Goal: Task Accomplishment & Management: Manage account settings

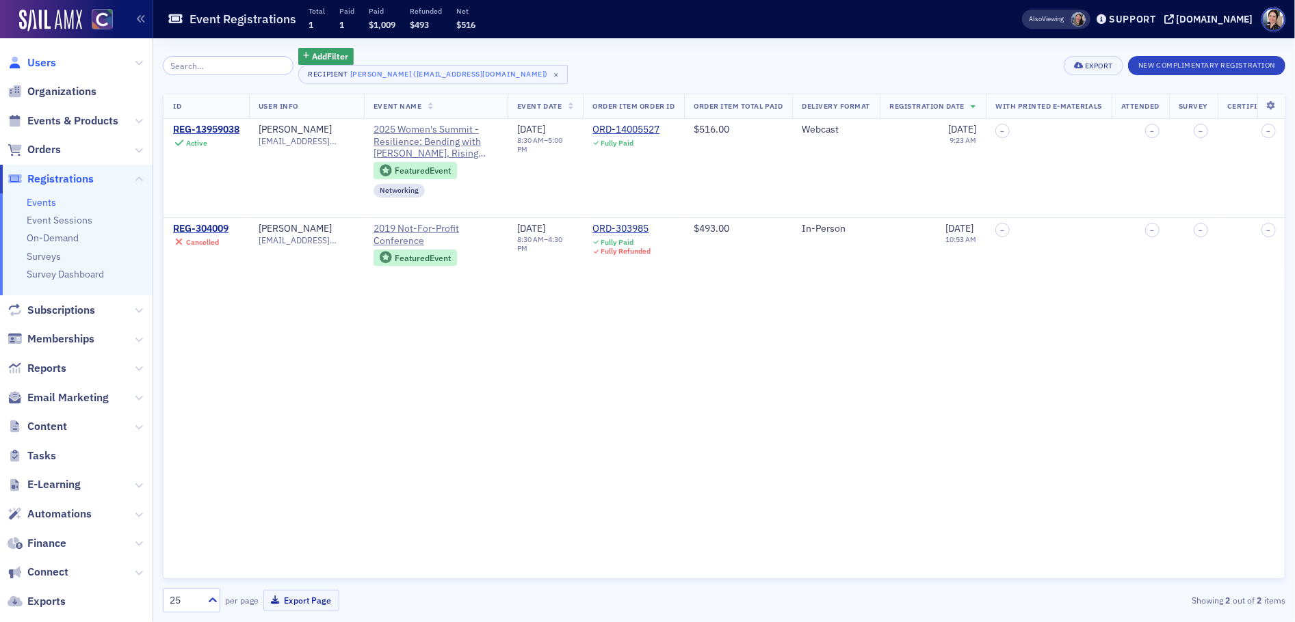
click at [51, 64] on span "Users" at bounding box center [41, 62] width 29 height 15
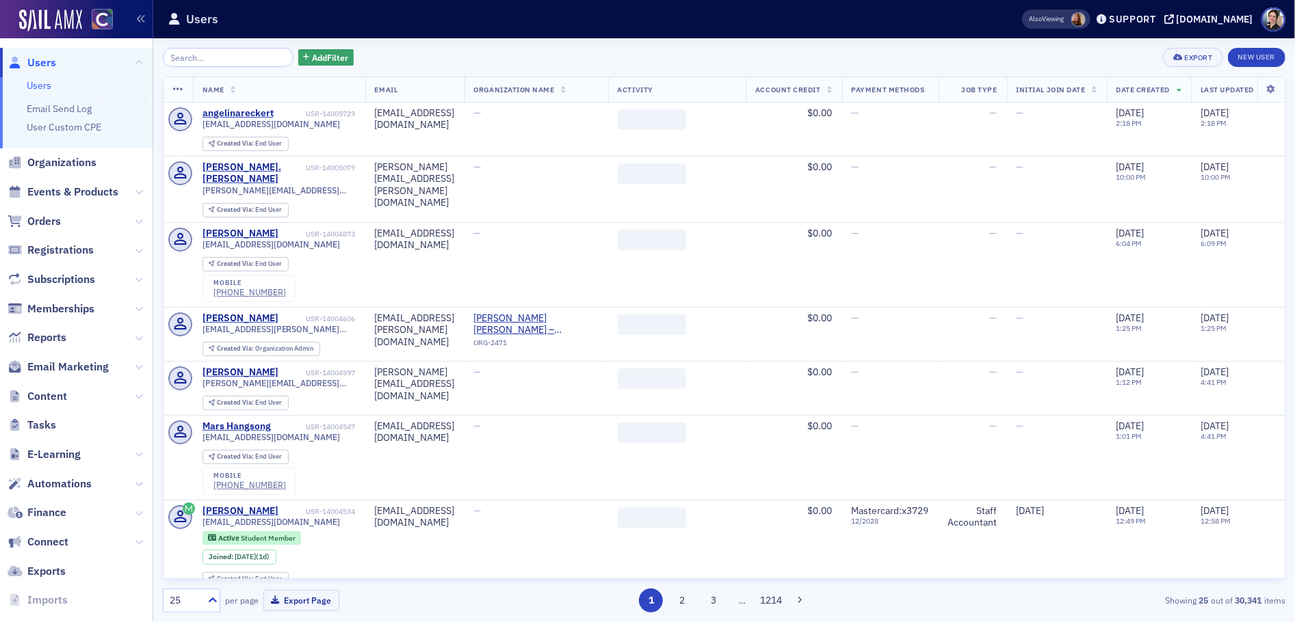
click at [225, 64] on input "search" at bounding box center [228, 57] width 131 height 19
type input "[PERSON_NAME][EMAIL_ADDRESS][DOMAIN_NAME]"
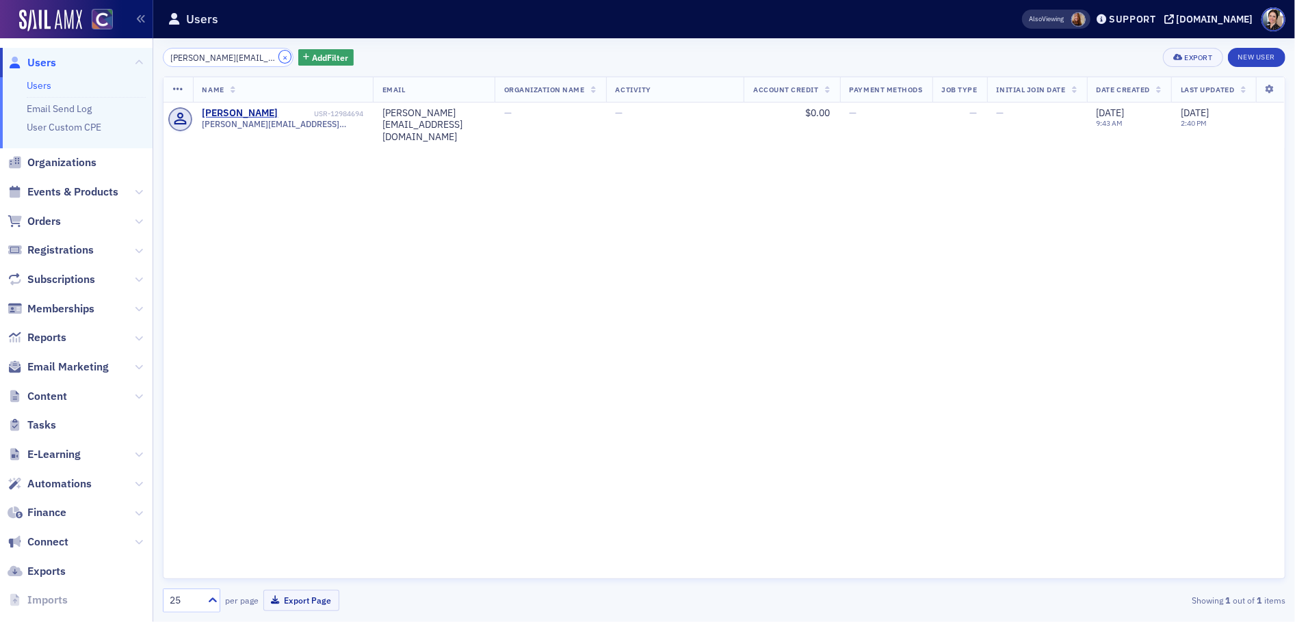
click at [279, 57] on button "×" at bounding box center [285, 57] width 12 height 12
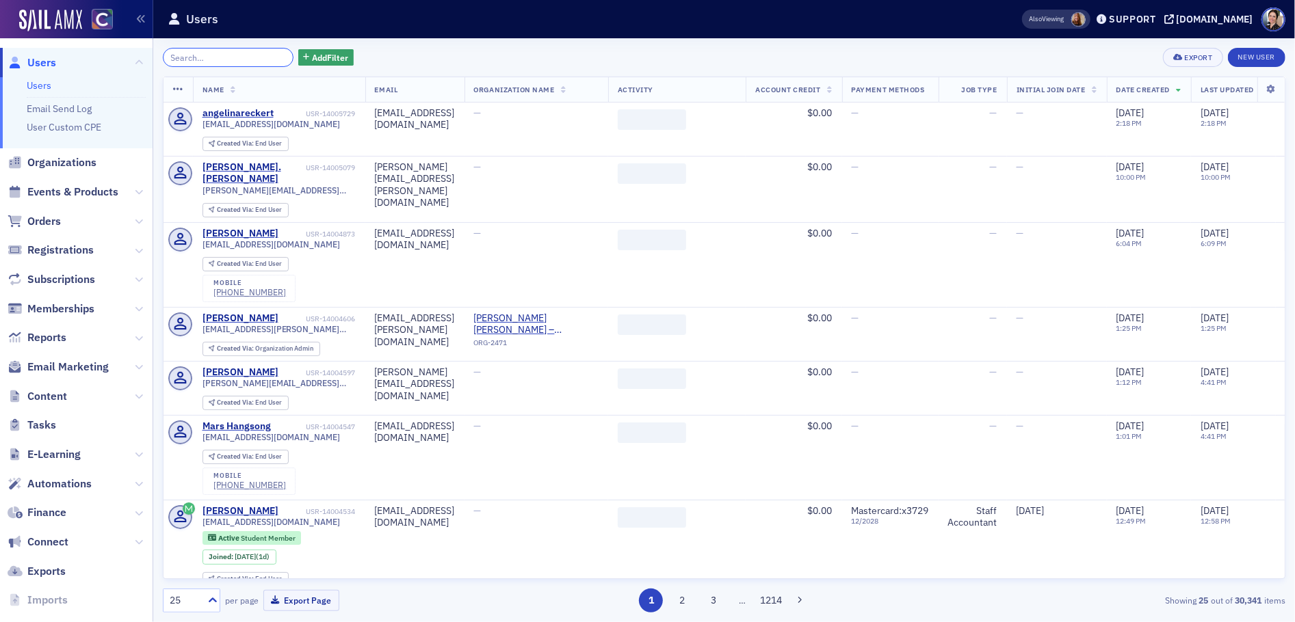
click at [224, 58] on input "search" at bounding box center [228, 57] width 131 height 19
paste input "[PERSON_NAME][EMAIL_ADDRESS][DOMAIN_NAME]"
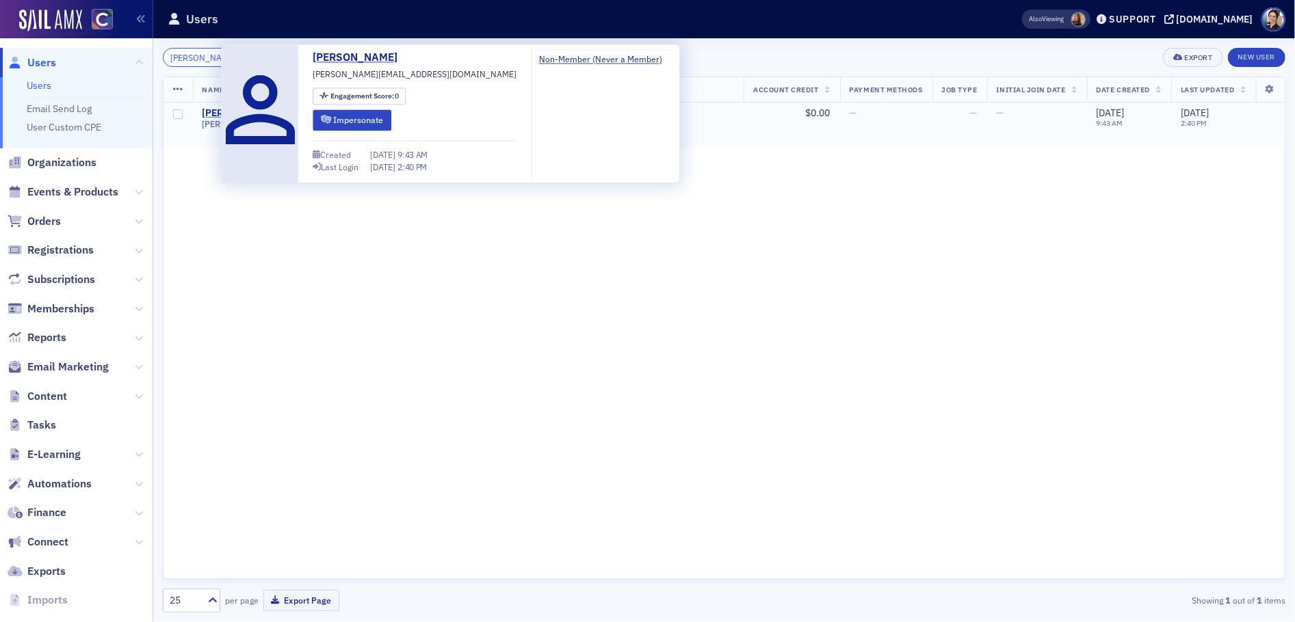
type input "[PERSON_NAME][EMAIL_ADDRESS][DOMAIN_NAME]"
click at [217, 114] on div "[PERSON_NAME]" at bounding box center [240, 113] width 76 height 12
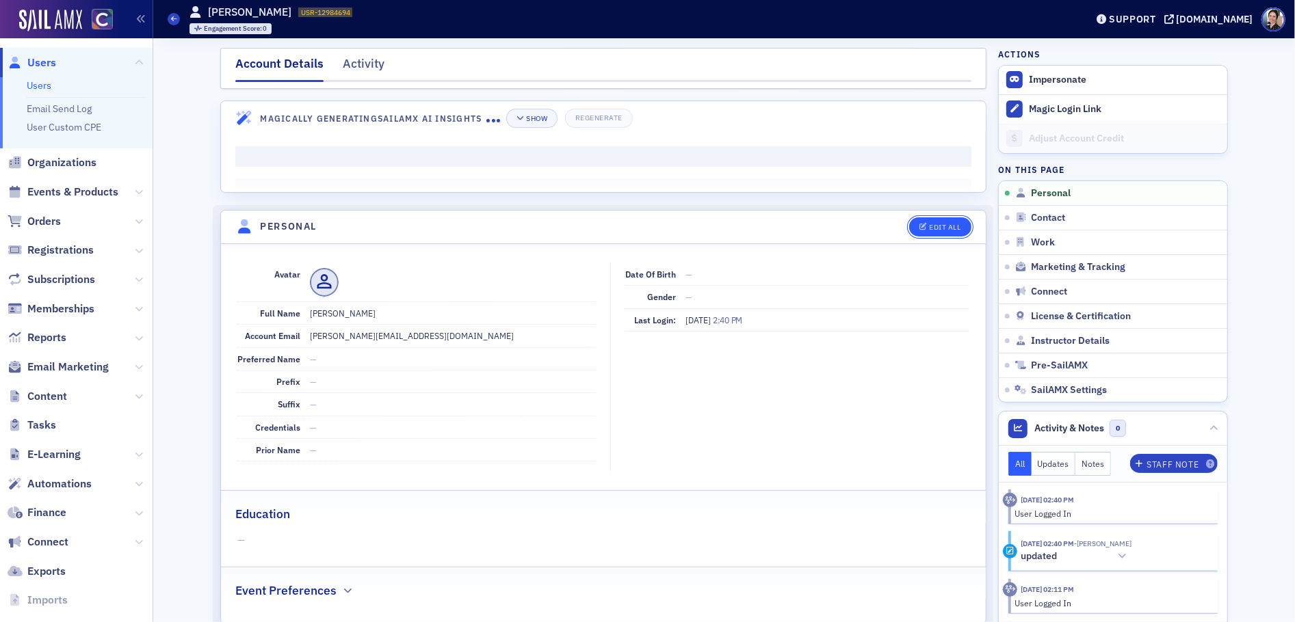
click at [941, 224] on div "Edit All" at bounding box center [945, 228] width 31 height 8
select select "US"
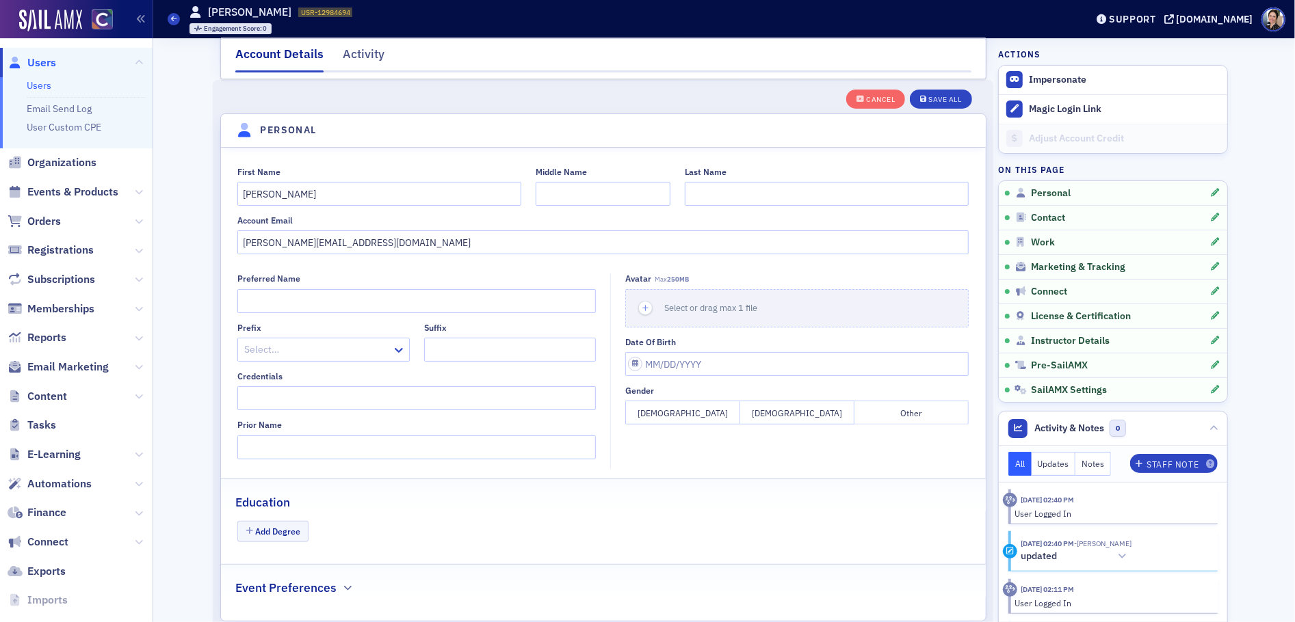
scroll to position [158, 0]
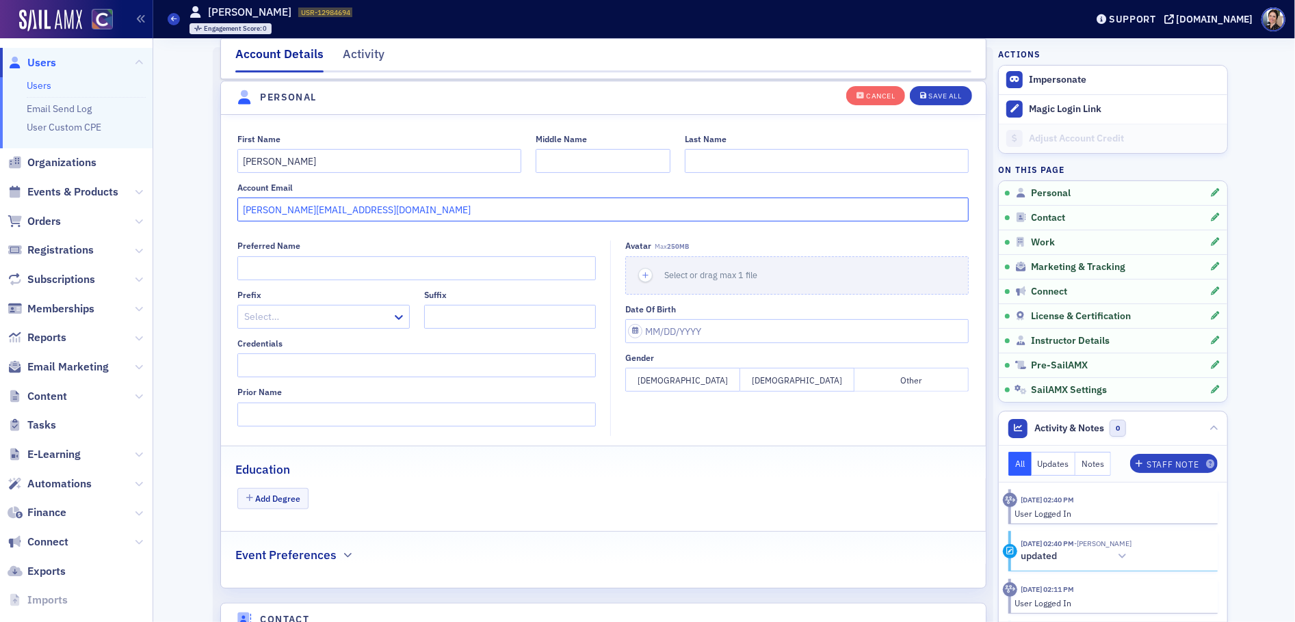
drag, startPoint x: 367, startPoint y: 211, endPoint x: 219, endPoint y: 202, distance: 148.7
paste input "[EMAIL_ADDRESS]"
type input "[EMAIL_ADDRESS][DOMAIN_NAME]"
click at [950, 96] on div "Save All" at bounding box center [945, 96] width 33 height 8
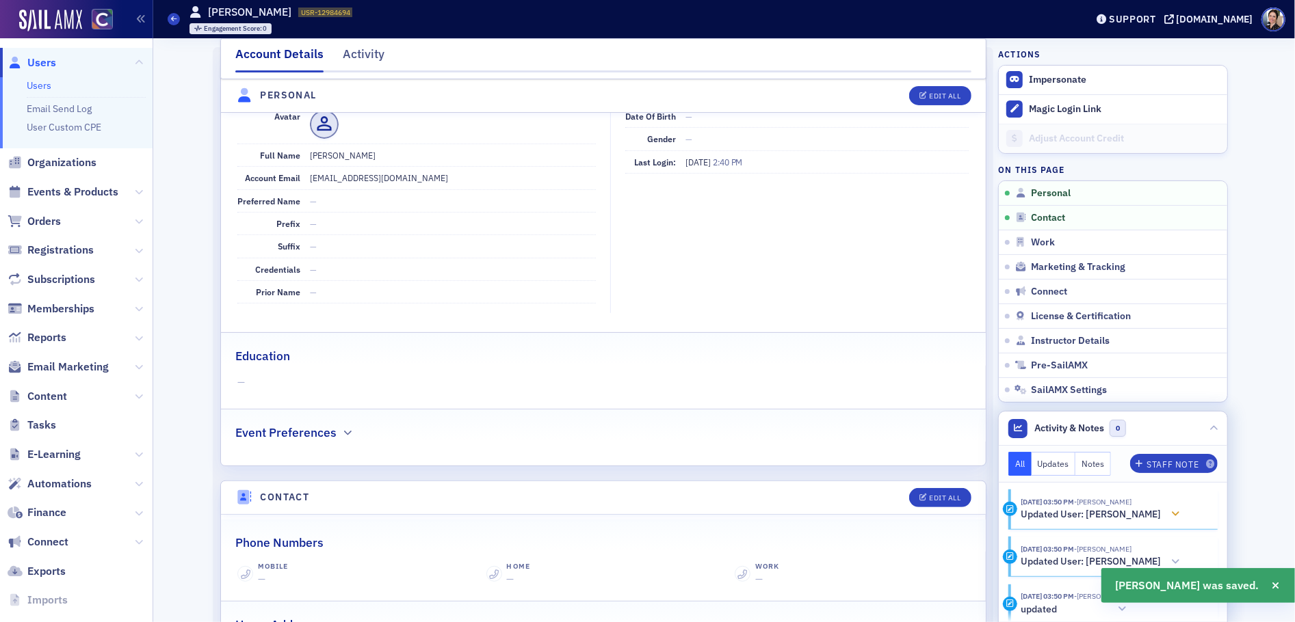
click at [1052, 514] on h5 "Updated User: [PERSON_NAME]" at bounding box center [1091, 515] width 140 height 12
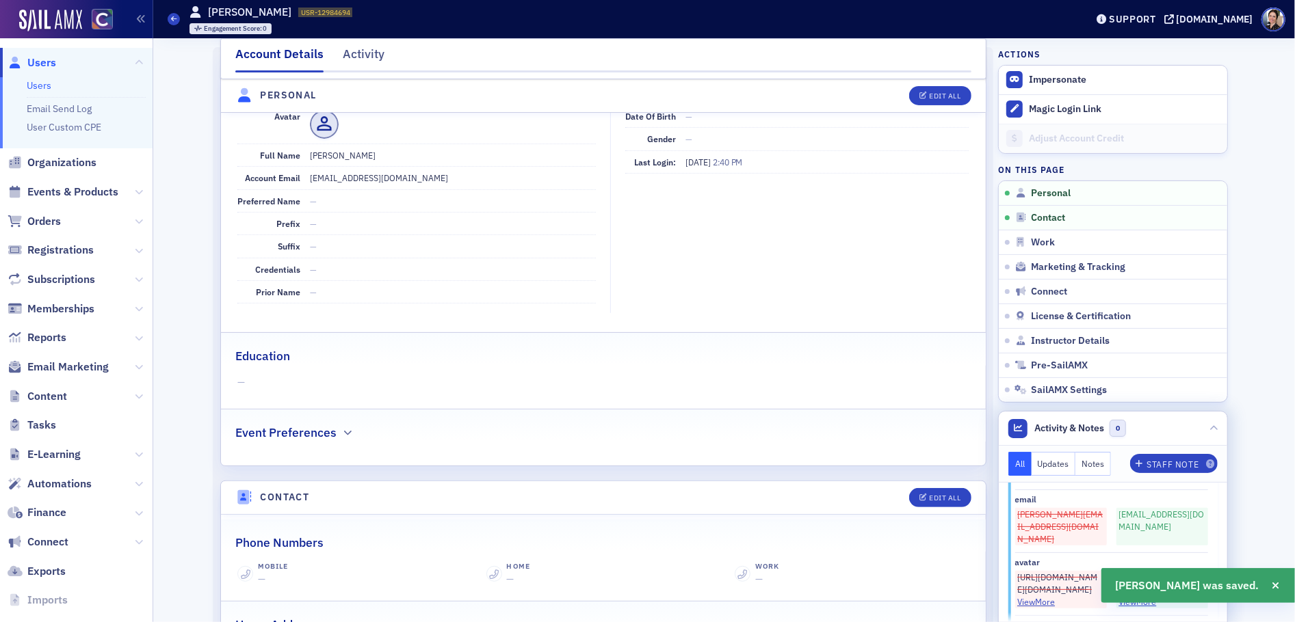
scroll to position [68, 0]
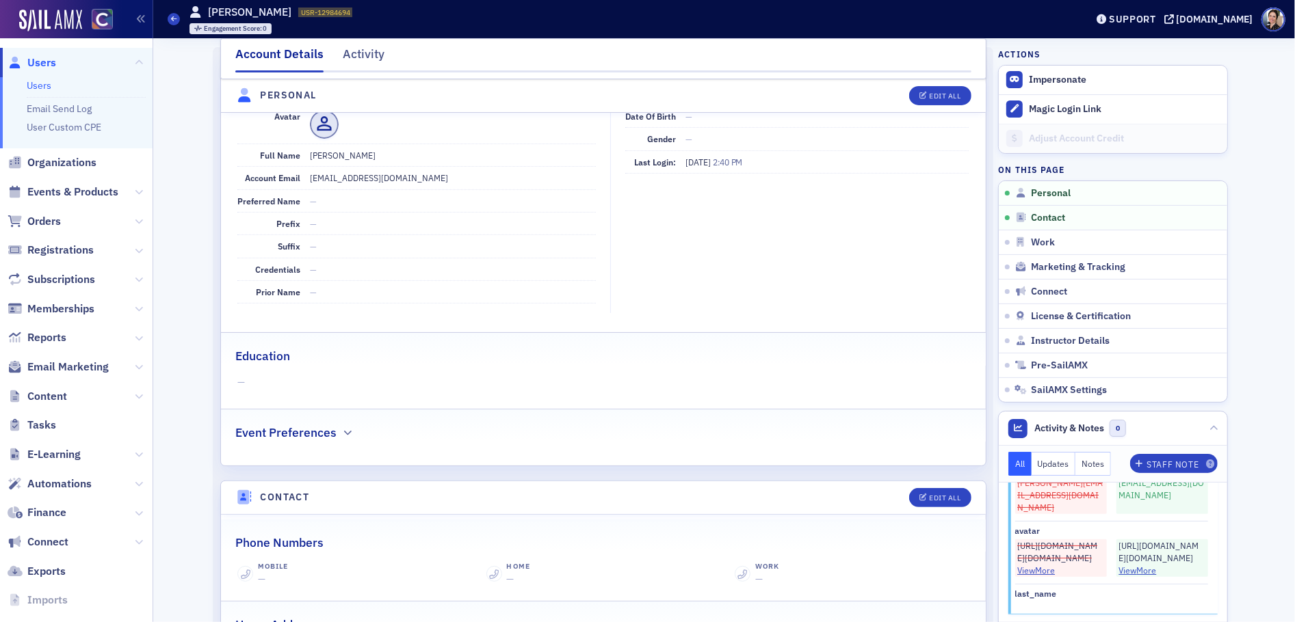
click at [49, 62] on span "Users" at bounding box center [41, 62] width 29 height 15
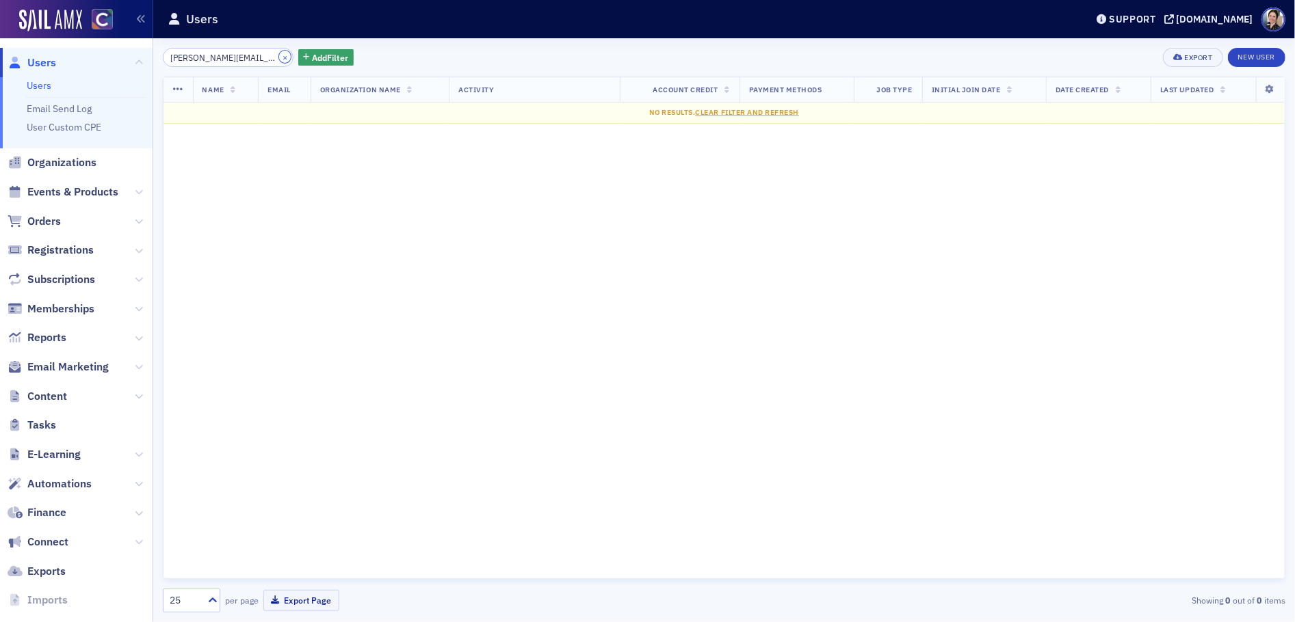
click at [279, 55] on button "×" at bounding box center [285, 57] width 12 height 12
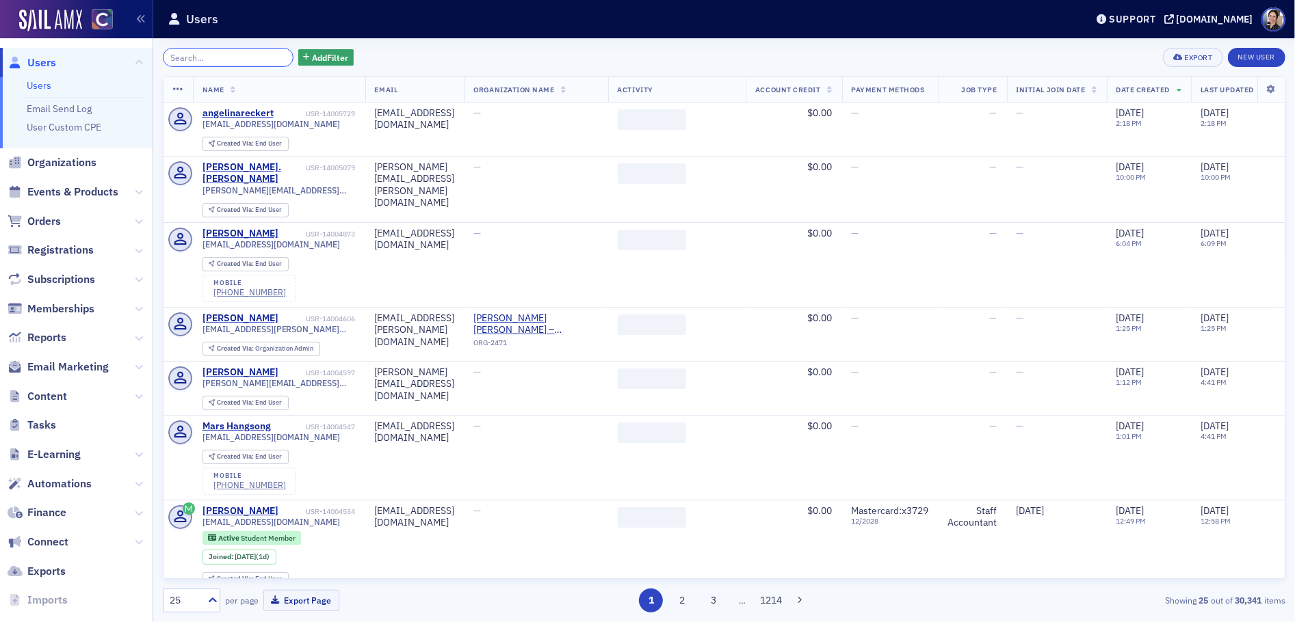
click at [233, 56] on input "search" at bounding box center [228, 57] width 131 height 19
paste input "[EMAIL_ADDRESS][DOMAIN_NAME]"
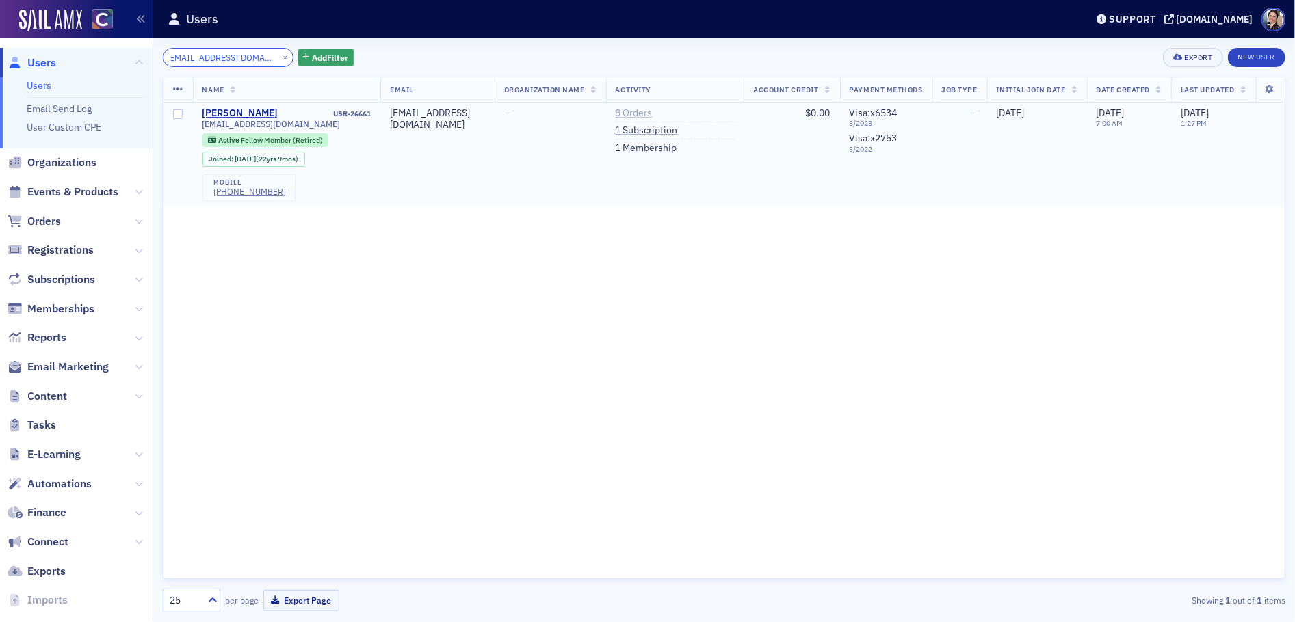
type input "[EMAIL_ADDRESS][DOMAIN_NAME]"
click at [629, 114] on link "8 Orders" at bounding box center [634, 113] width 37 height 12
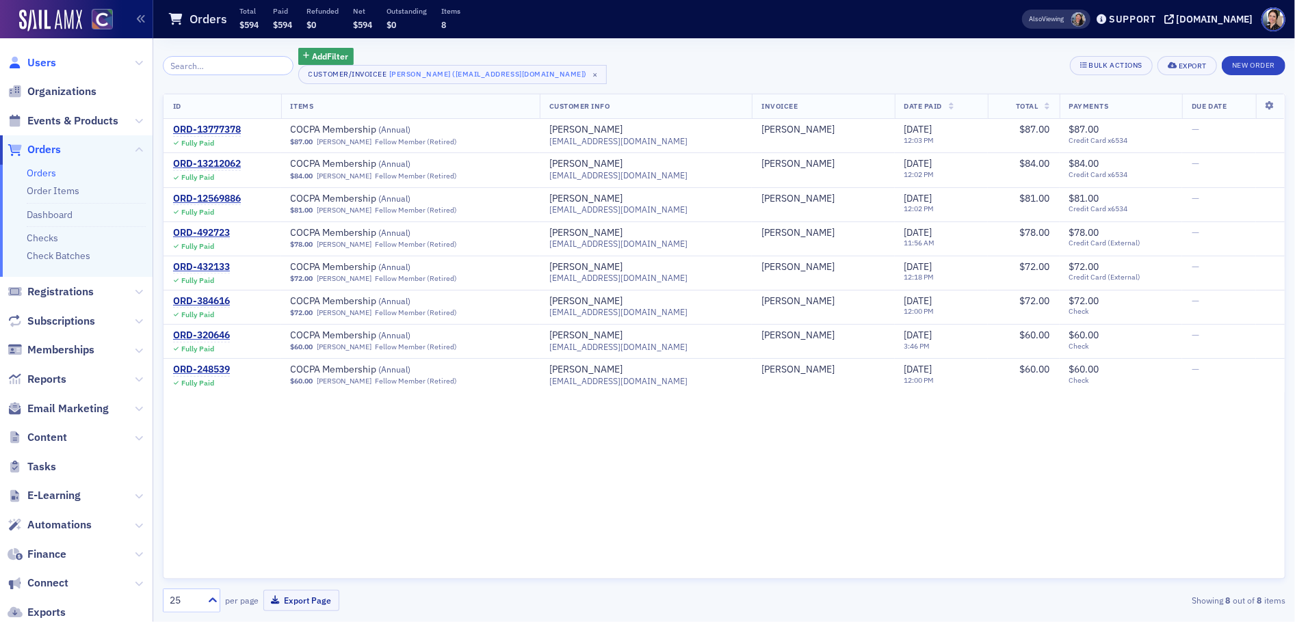
click at [38, 61] on span "Users" at bounding box center [41, 62] width 29 height 15
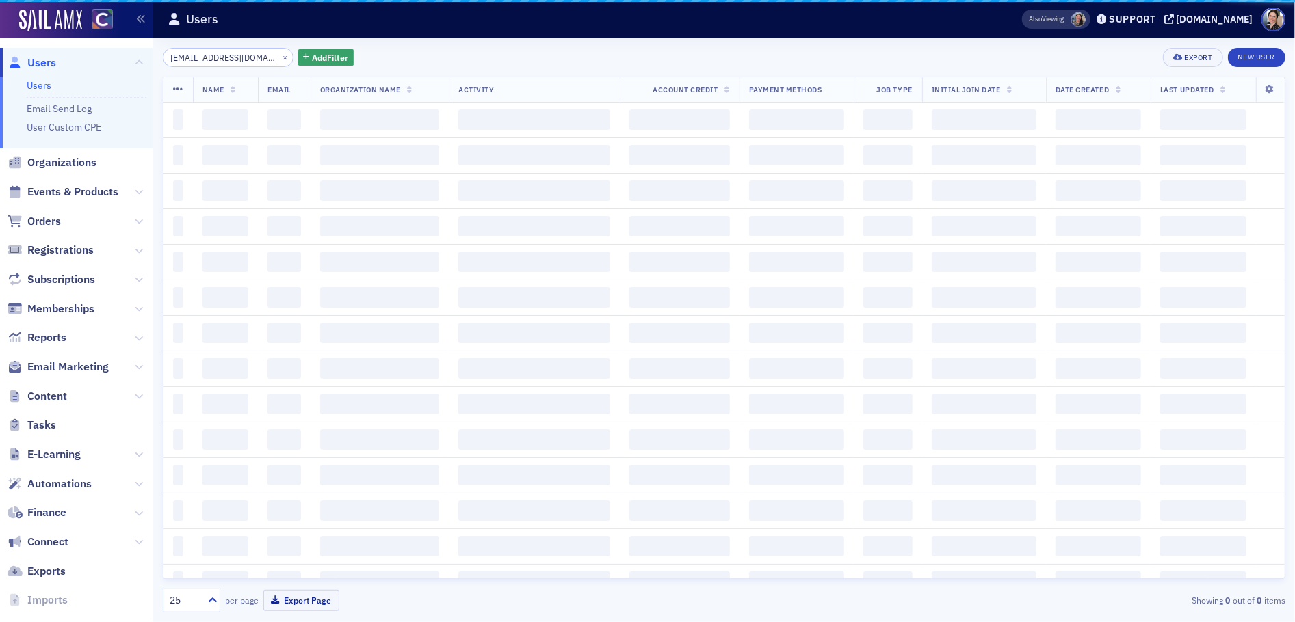
scroll to position [0, 3]
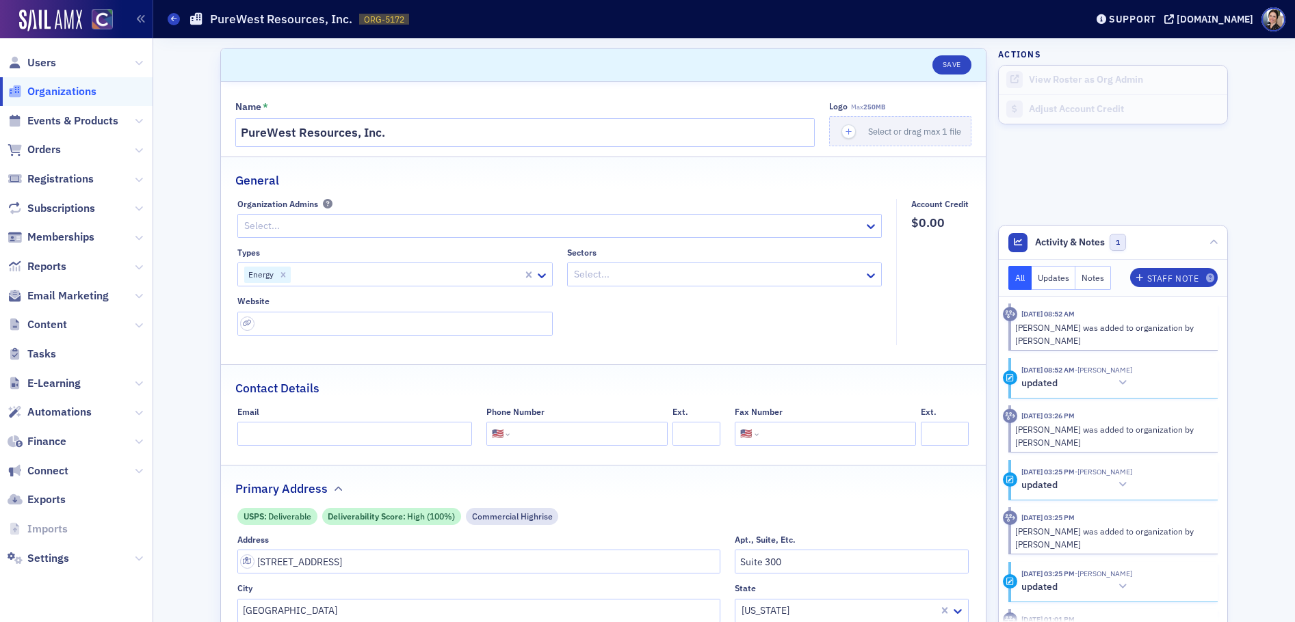
select select "US"
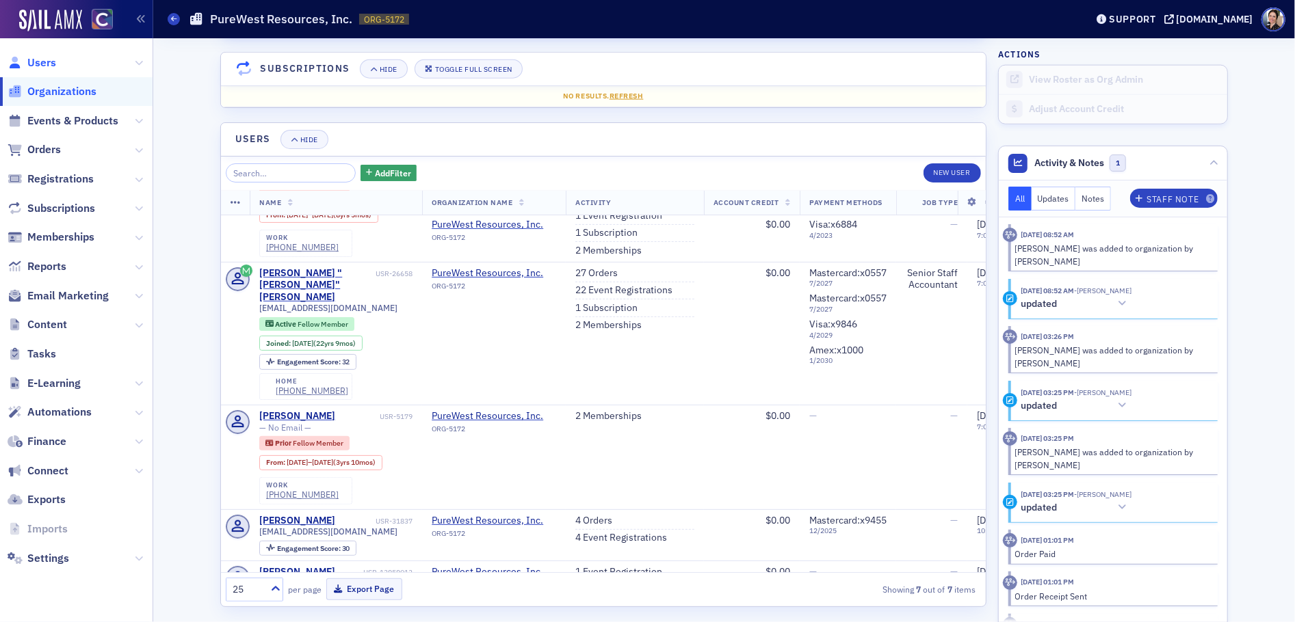
click at [51, 62] on span "Users" at bounding box center [41, 62] width 29 height 15
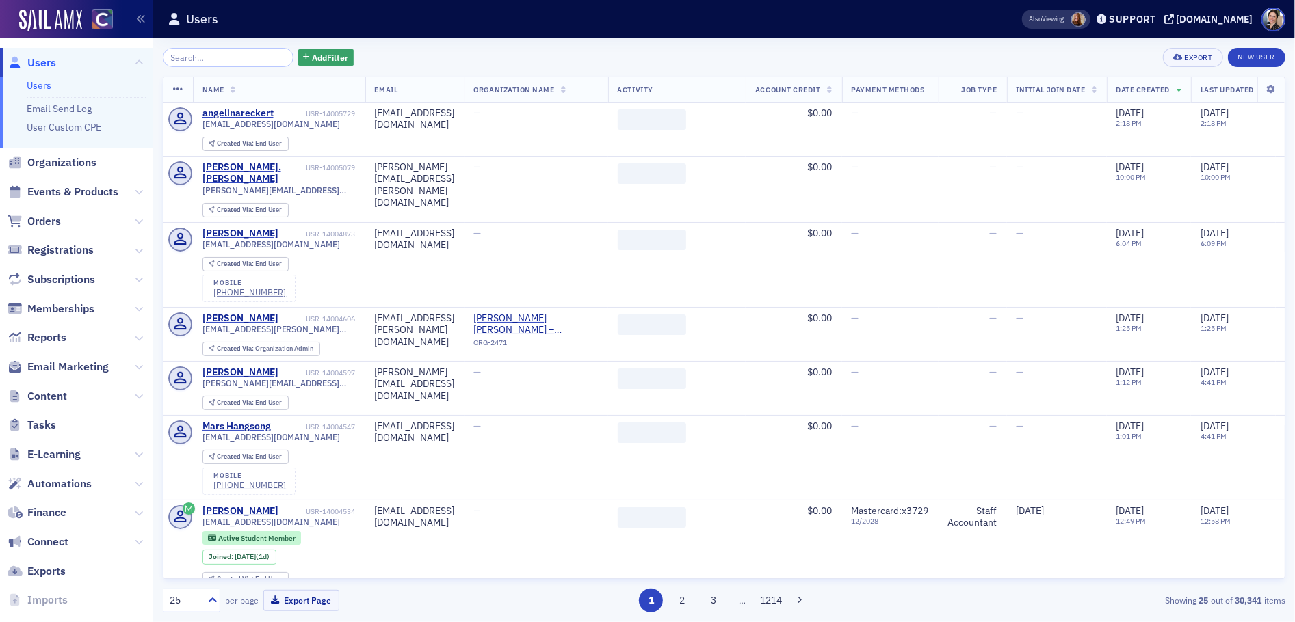
click at [244, 60] on input "search" at bounding box center [228, 57] width 131 height 19
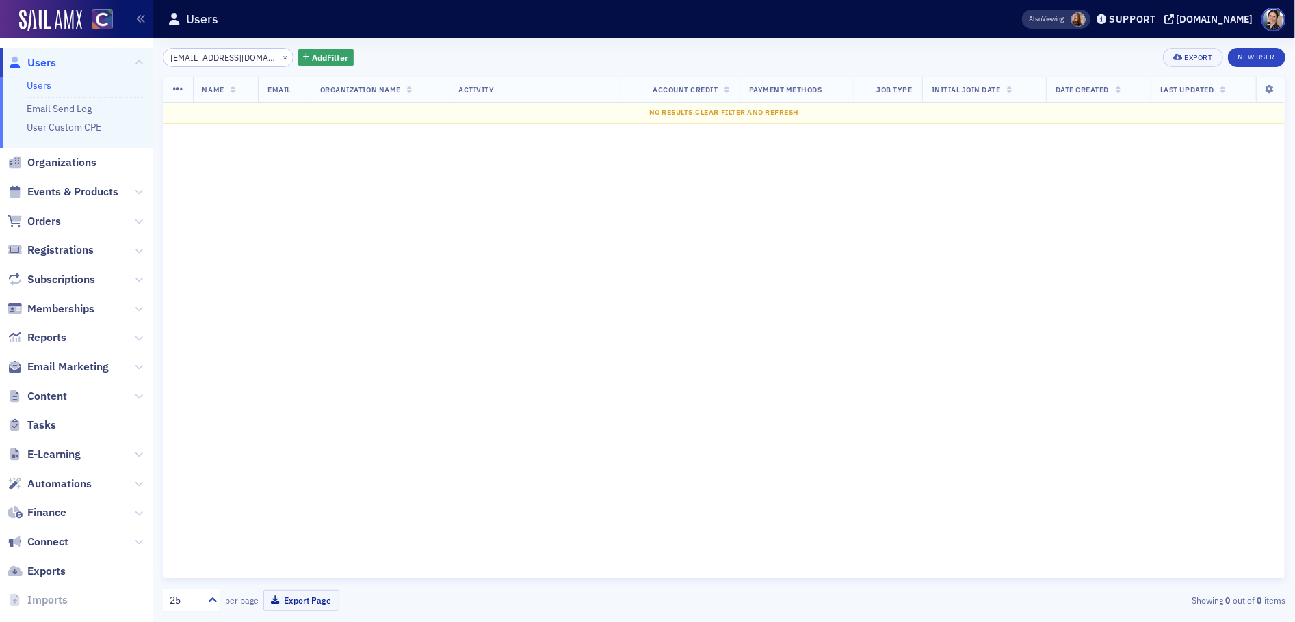
type input "[EMAIL_ADDRESS][DOMAIN_NAME]"
